Goal: Task Accomplishment & Management: Use online tool/utility

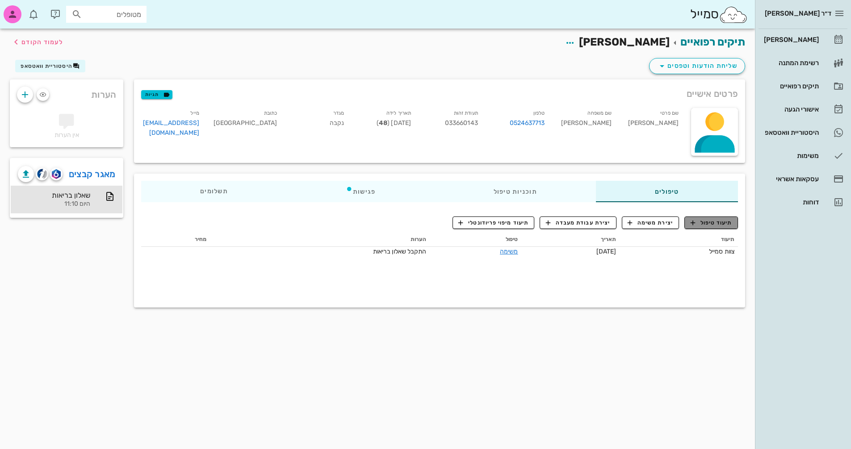
click at [716, 220] on span "תיעוד טיפול" at bounding box center [711, 223] width 42 height 8
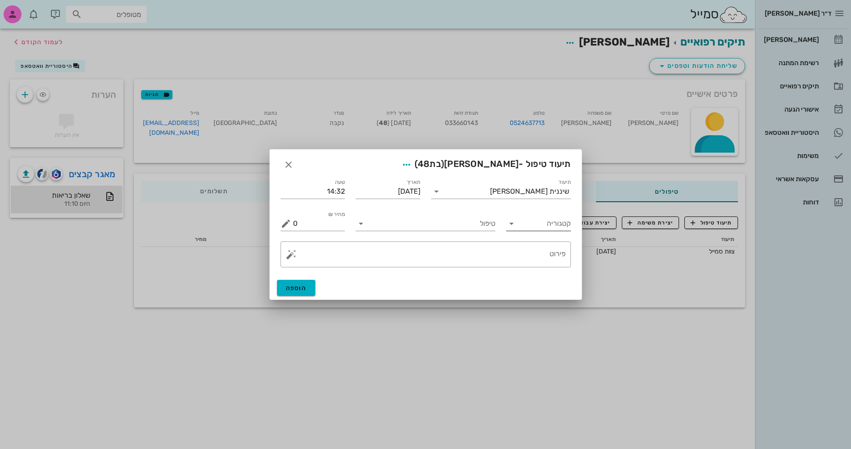
click at [514, 224] on icon at bounding box center [511, 223] width 11 height 11
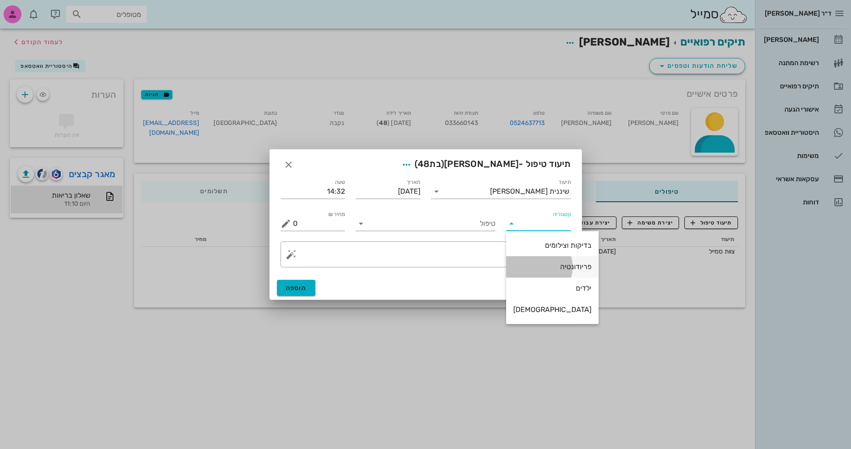
click at [562, 269] on div "פריודונטיה" at bounding box center [552, 267] width 78 height 8
type input "פריודונטיה"
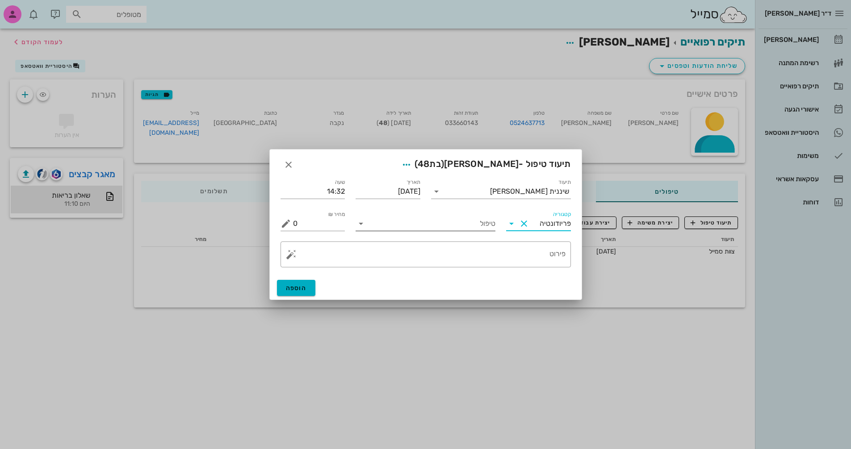
click at [462, 221] on input "טיפול" at bounding box center [431, 224] width 127 height 14
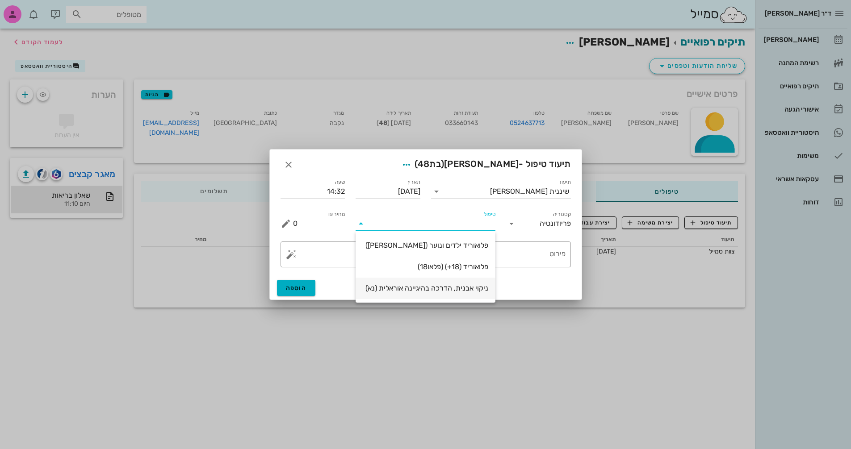
click at [464, 282] on div "ניקוי אבנית, הדרכה בהיגיינה אוראלית (נא)" at bounding box center [425, 288] width 125 height 19
type input "300"
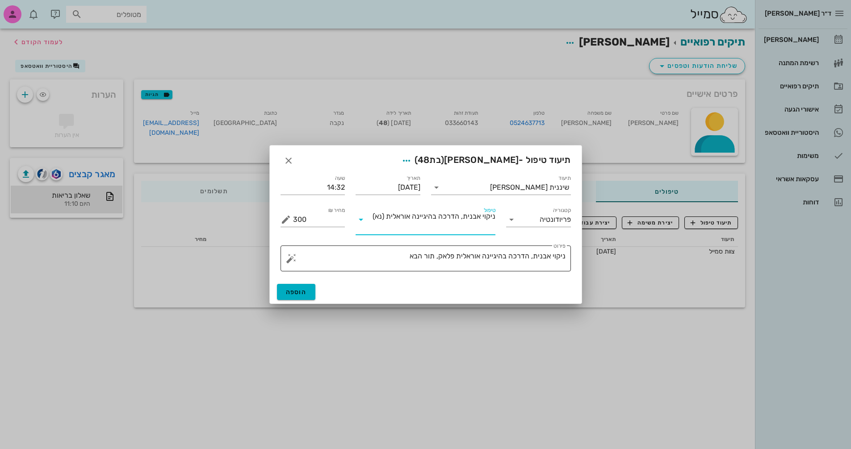
click at [395, 256] on textarea "ניקוי אבנית, הדרכה בהיגיינה אוראלית פלאק, תור הבא" at bounding box center [429, 260] width 272 height 21
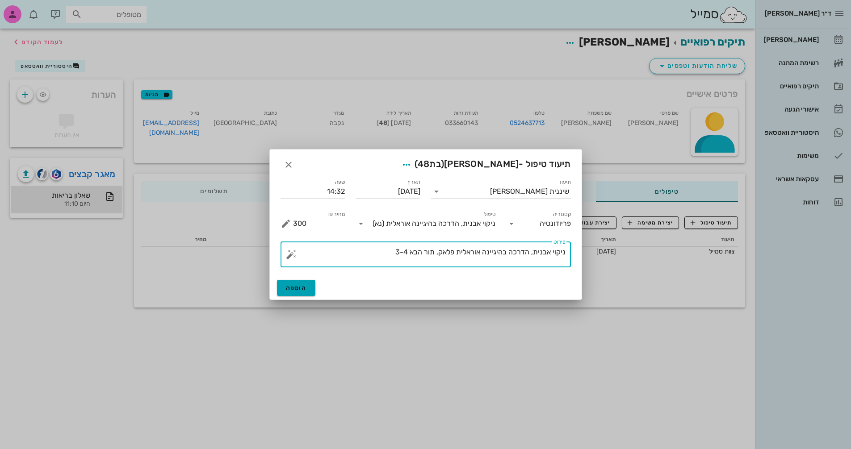
type textarea "ניקוי אבנית, הדרכה בהיגיינה אוראלית פלאק, תור הבא 3-4"
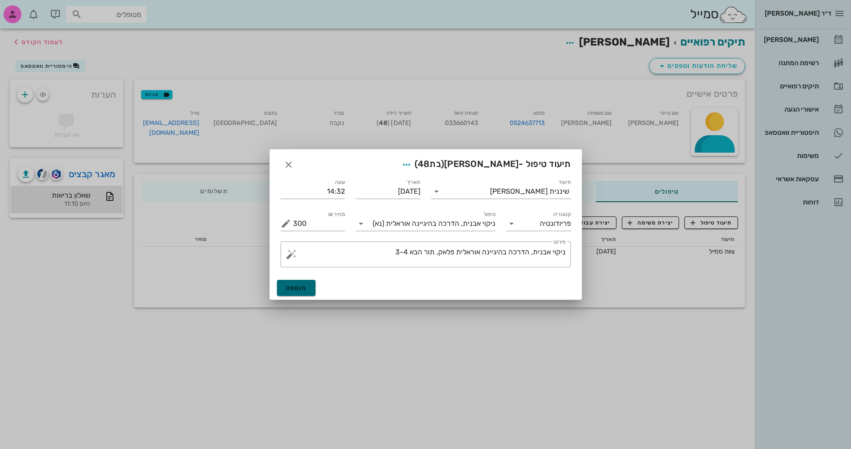
click at [308, 288] on button "הוספה" at bounding box center [296, 288] width 39 height 16
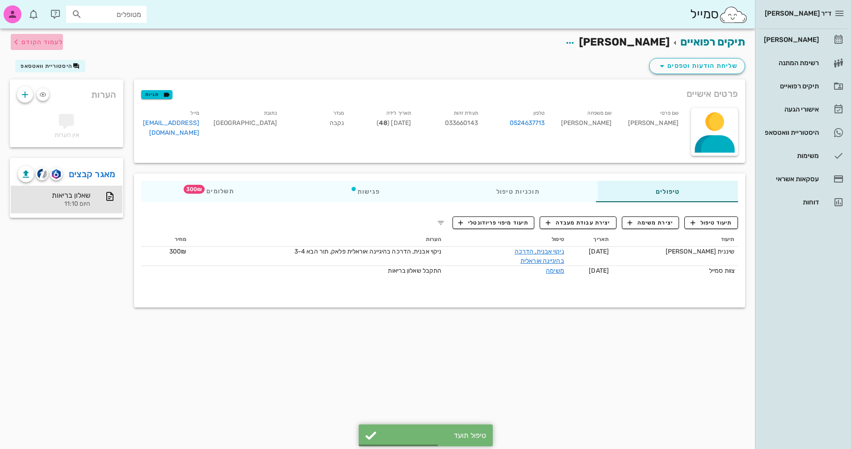
click at [41, 41] on span "לעמוד הקודם" at bounding box center [42, 42] width 42 height 8
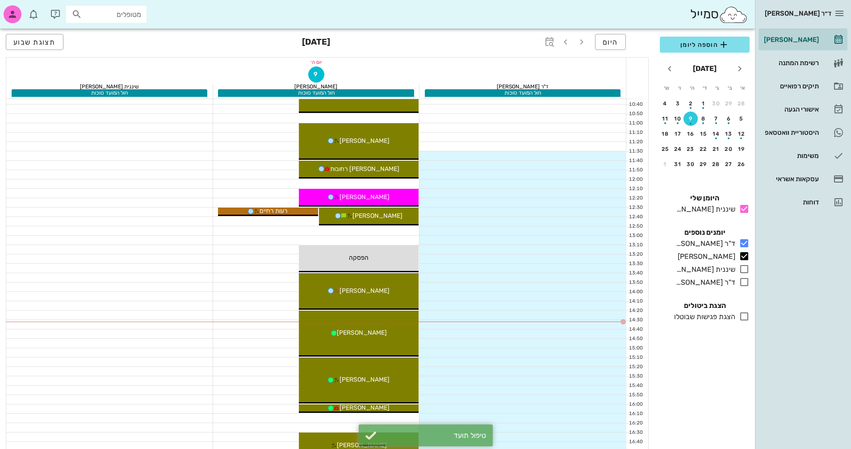
scroll to position [223, 0]
